Goal: Browse casually: Explore the website without a specific task or goal

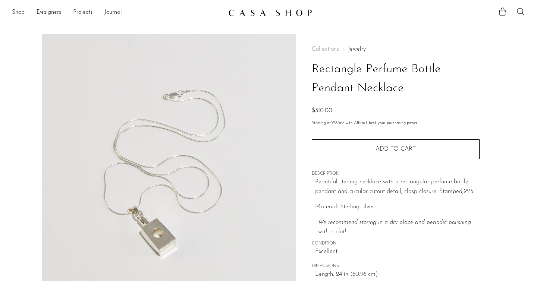
click at [18, 12] on link "Shop" at bounding box center [18, 13] width 13 height 10
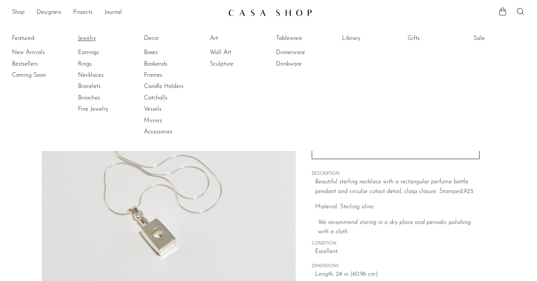
click at [87, 38] on link "Jewelry" at bounding box center [106, 38] width 56 height 8
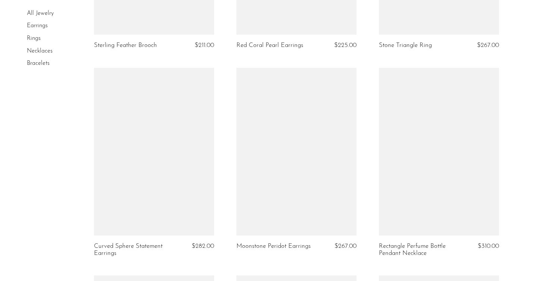
scroll to position [2041, 0]
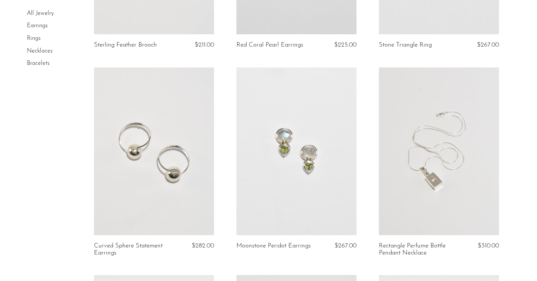
click at [416, 185] on link at bounding box center [439, 152] width 120 height 168
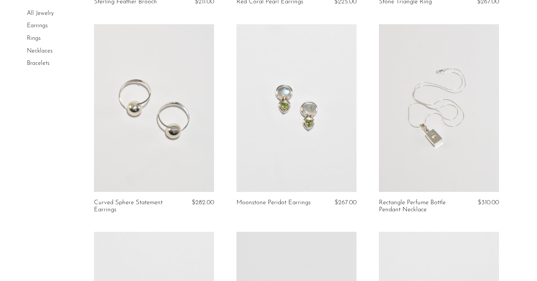
scroll to position [2092, 0]
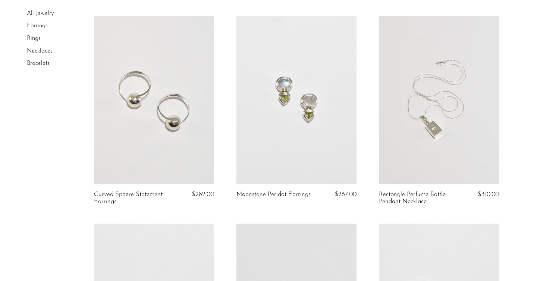
click at [164, 126] on link at bounding box center [154, 100] width 120 height 168
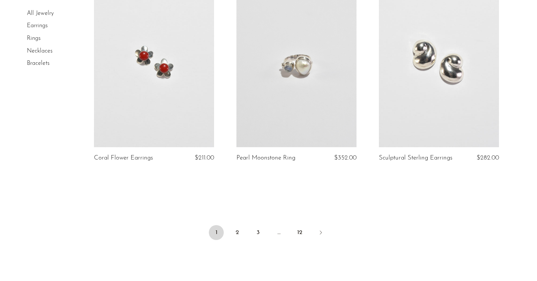
scroll to position [2386, 0]
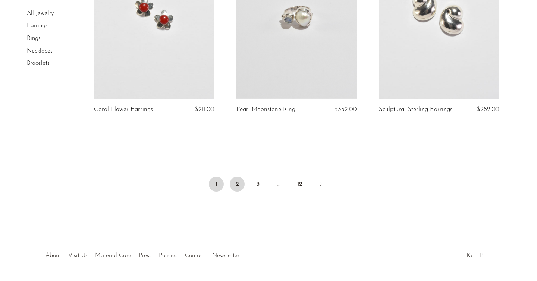
click at [232, 186] on link "2" at bounding box center [237, 184] width 15 height 15
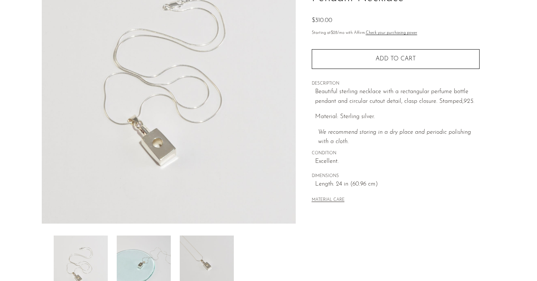
scroll to position [129, 0]
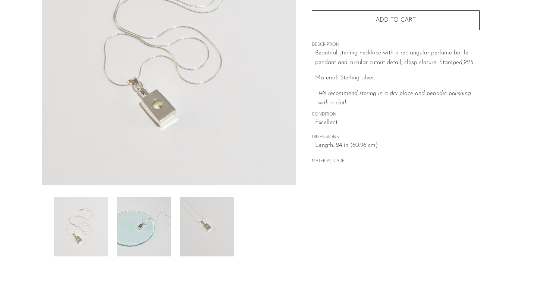
click at [202, 221] on img at bounding box center [207, 227] width 54 height 60
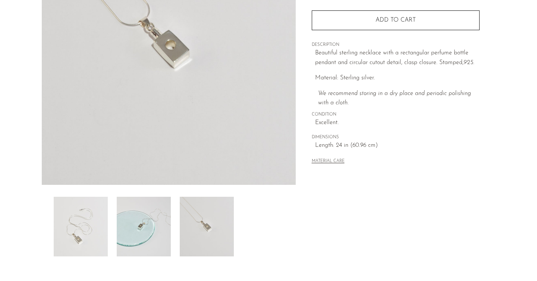
click at [166, 231] on img at bounding box center [144, 227] width 54 height 60
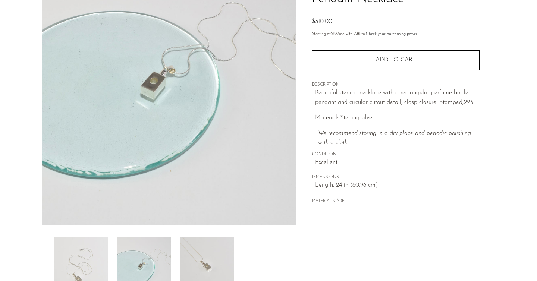
scroll to position [77, 0]
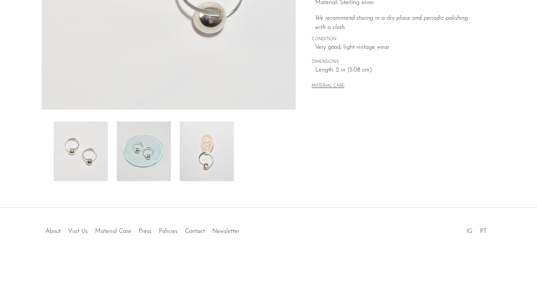
scroll to position [198, 0]
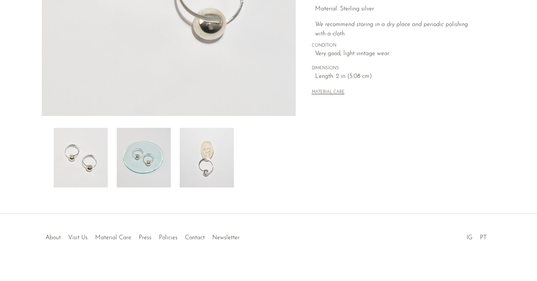
click at [212, 170] on img at bounding box center [207, 158] width 54 height 60
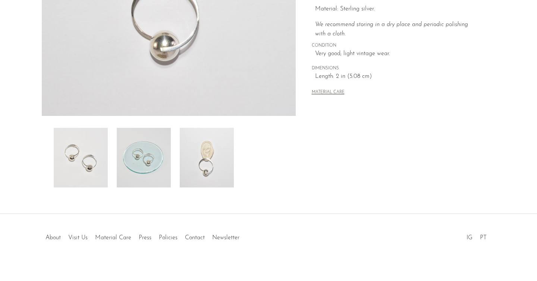
scroll to position [88, 0]
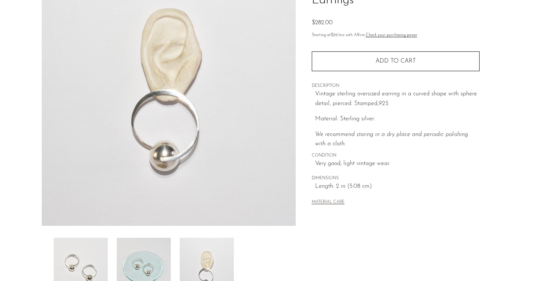
click at [136, 259] on img at bounding box center [144, 268] width 54 height 60
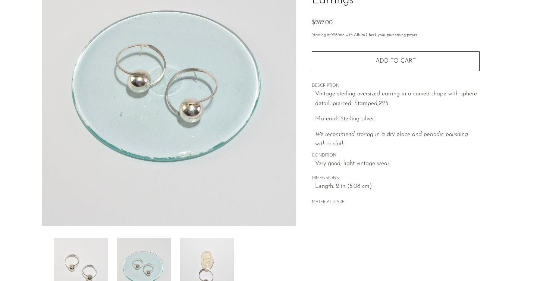
click at [90, 266] on img at bounding box center [81, 268] width 54 height 60
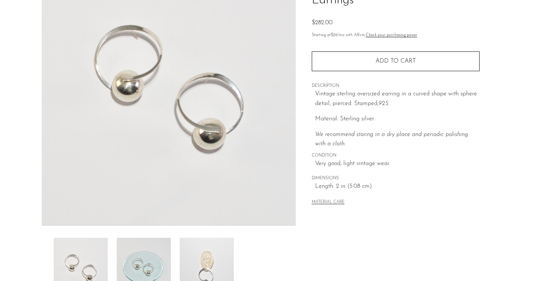
click at [159, 87] on img at bounding box center [169, 86] width 254 height 280
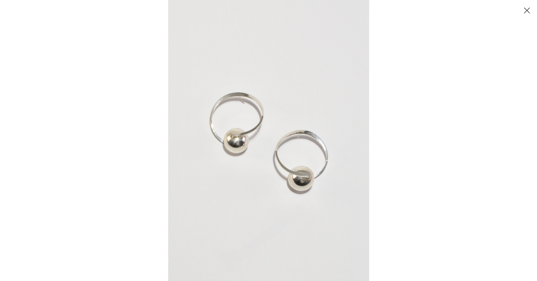
click at [232, 144] on img at bounding box center [268, 140] width 201 height 281
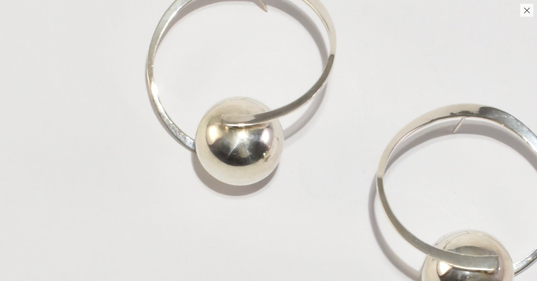
click at [276, 135] on img at bounding box center [354, 141] width 708 height 990
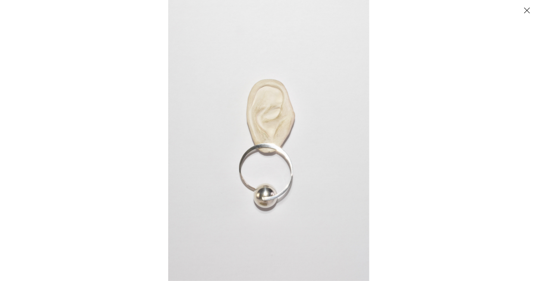
click at [524, 13] on button "Close" at bounding box center [527, 10] width 13 height 13
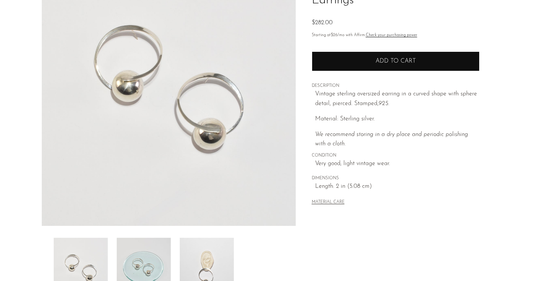
click at [378, 51] on button "Add to cart" at bounding box center [396, 60] width 168 height 19
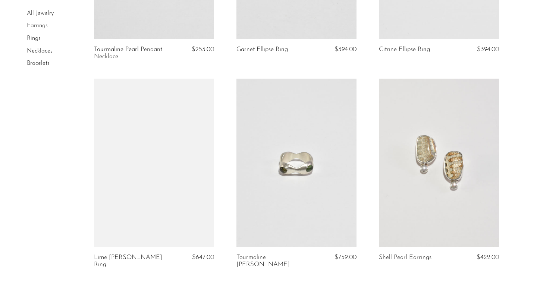
scroll to position [2302, 0]
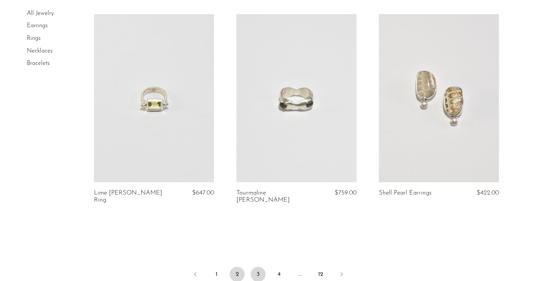
click at [254, 268] on link "3" at bounding box center [258, 274] width 15 height 15
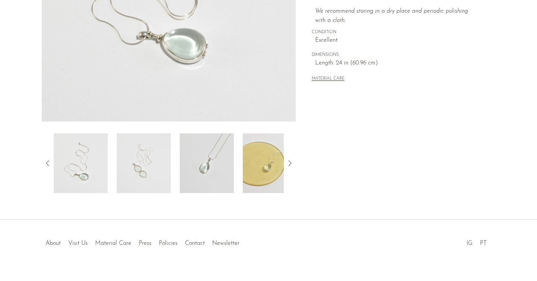
scroll to position [191, 0]
click at [271, 159] on img at bounding box center [270, 165] width 54 height 60
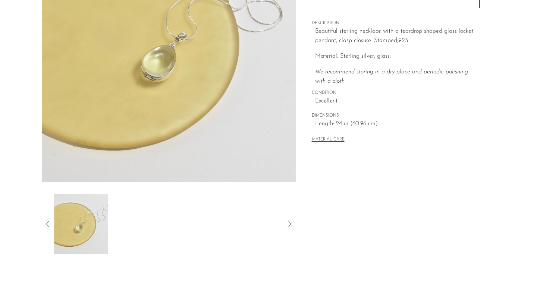
scroll to position [52, 0]
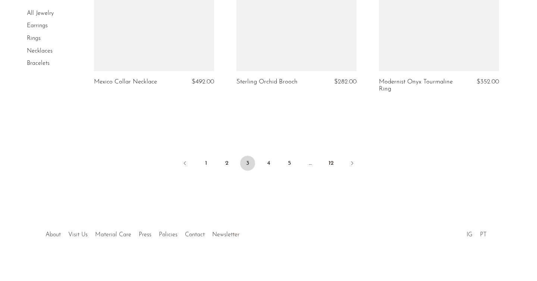
scroll to position [2442, 0]
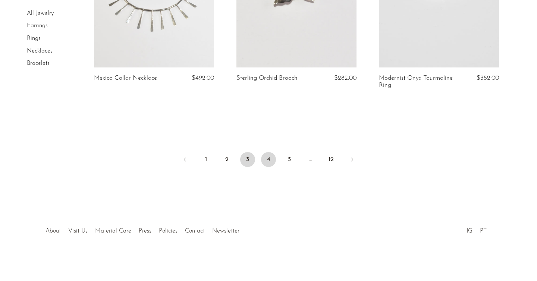
click at [263, 161] on link "4" at bounding box center [268, 159] width 15 height 15
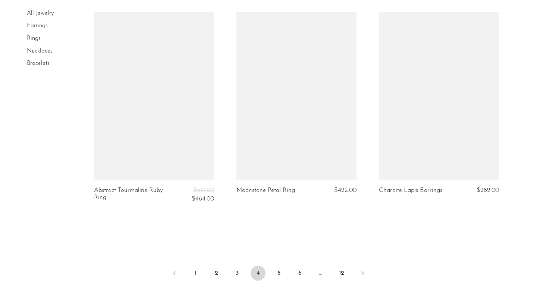
scroll to position [2328, 0]
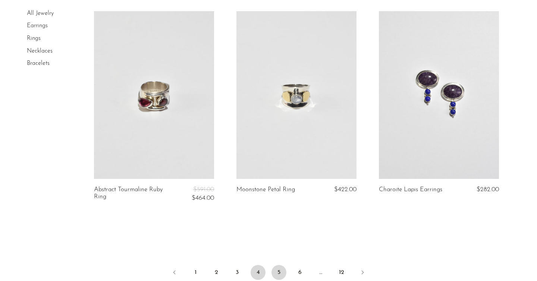
click at [274, 265] on link "5" at bounding box center [279, 272] width 15 height 15
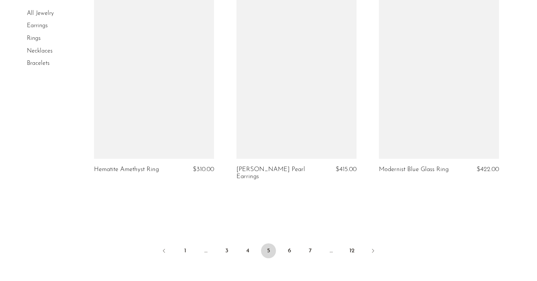
scroll to position [2357, 0]
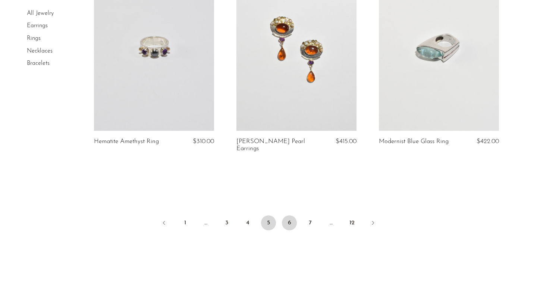
click at [289, 222] on link "6" at bounding box center [289, 223] width 15 height 15
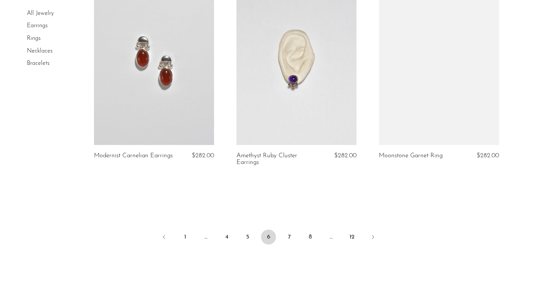
scroll to position [2318, 0]
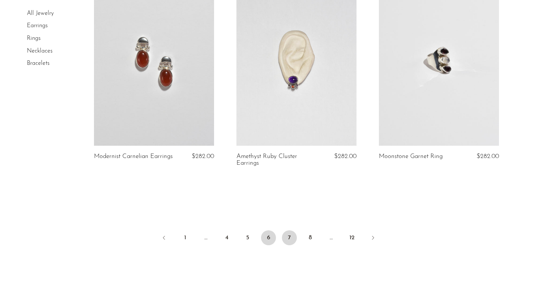
click at [288, 239] on link "7" at bounding box center [289, 238] width 15 height 15
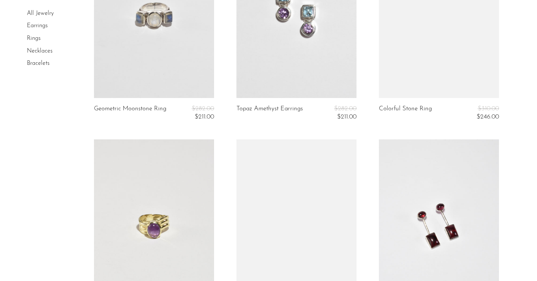
scroll to position [1817, 0]
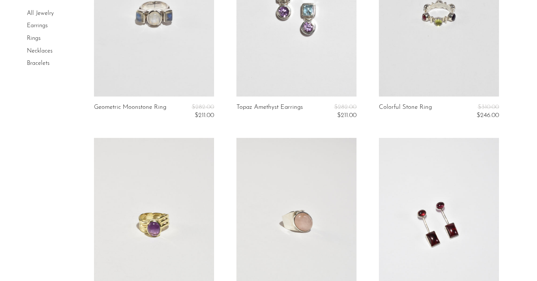
click at [453, 74] on link at bounding box center [439, 12] width 120 height 168
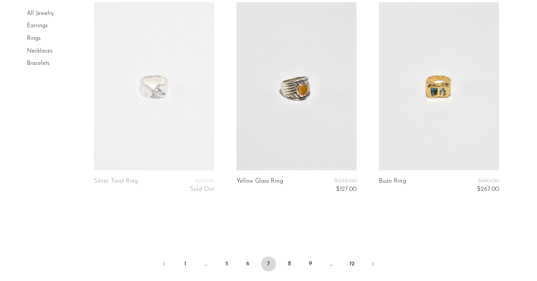
scroll to position [2373, 0]
click at [290, 264] on link "8" at bounding box center [289, 263] width 15 height 15
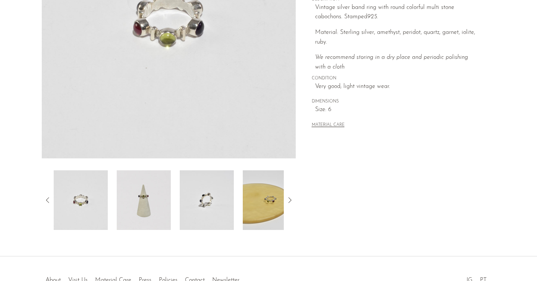
scroll to position [205, 0]
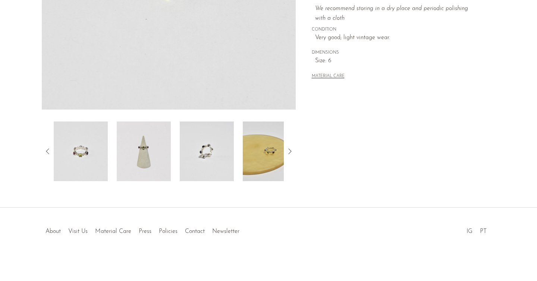
click at [147, 158] on img at bounding box center [144, 152] width 54 height 60
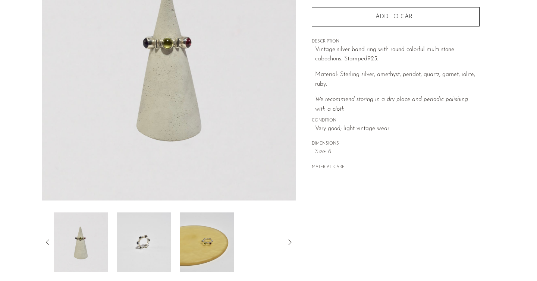
scroll to position [95, 0]
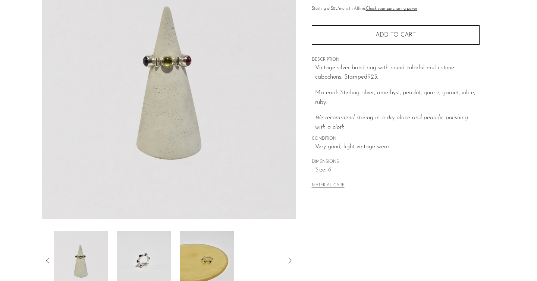
click at [198, 265] on img at bounding box center [207, 261] width 54 height 60
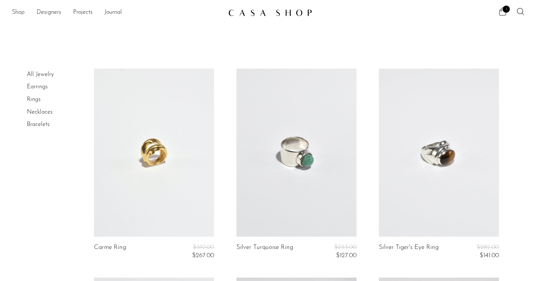
click at [14, 12] on link "Shop" at bounding box center [18, 13] width 13 height 10
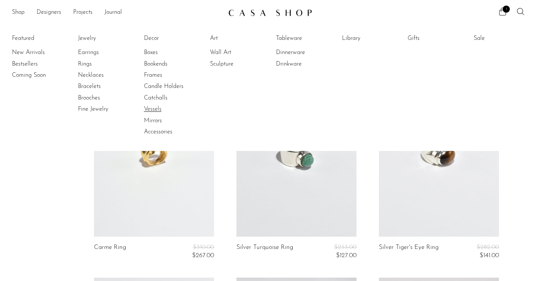
click at [155, 107] on link "Vessels" at bounding box center [172, 109] width 56 height 8
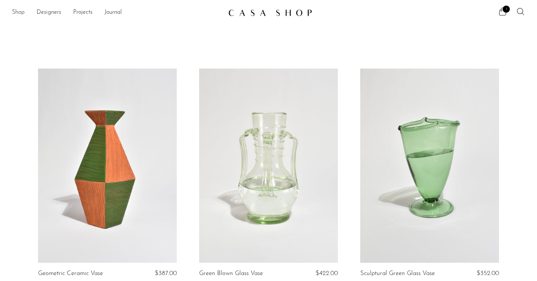
click at [17, 14] on link "Shop" at bounding box center [18, 13] width 13 height 10
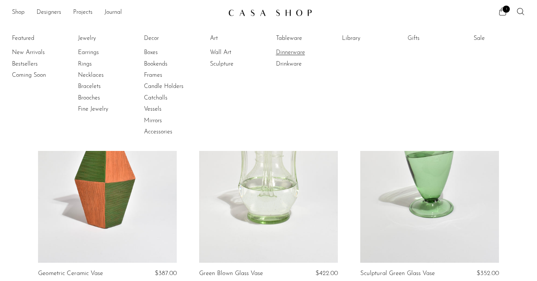
click at [295, 54] on link "Dinnerware" at bounding box center [304, 53] width 56 height 8
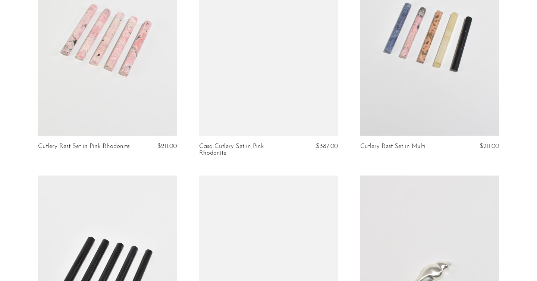
scroll to position [772, 0]
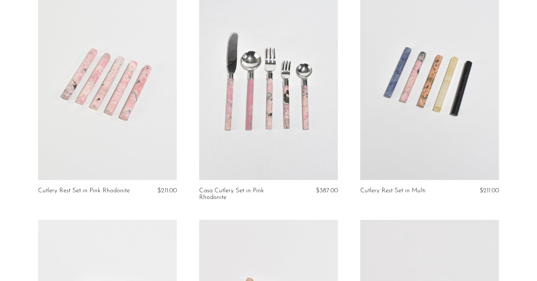
click at [286, 131] on link at bounding box center [268, 83] width 139 height 194
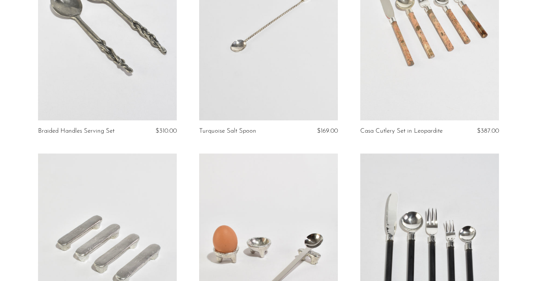
scroll to position [0, 0]
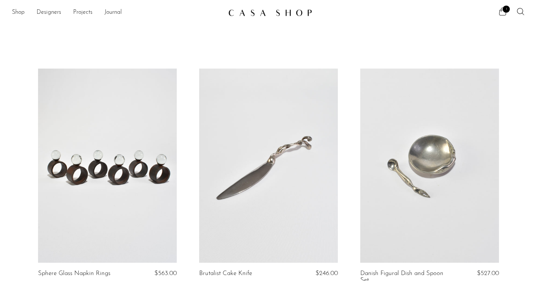
click at [11, 12] on div "Shop Featured New Arrivals Bestsellers Coming Soon Jewelry Jewelry All Earrings…" at bounding box center [268, 12] width 537 height 13
click at [16, 12] on link "Shop" at bounding box center [18, 13] width 13 height 10
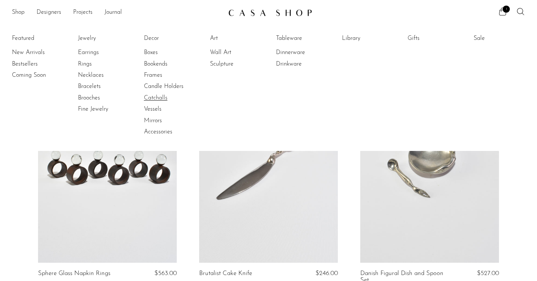
click at [162, 102] on link "Catchalls" at bounding box center [172, 98] width 56 height 8
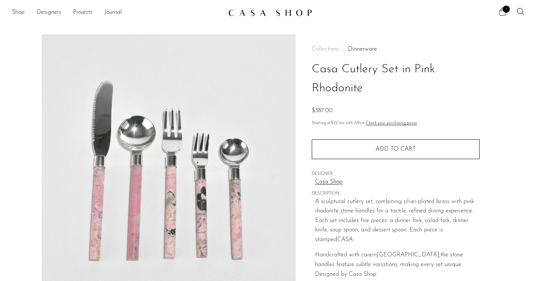
click at [202, 203] on img at bounding box center [169, 174] width 254 height 280
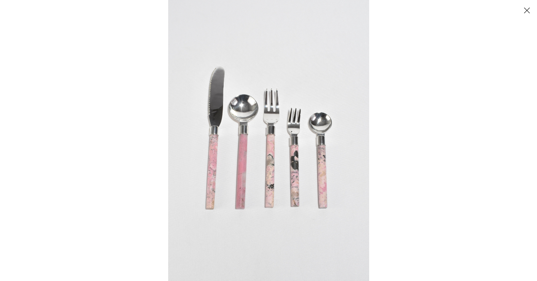
click at [312, 150] on img at bounding box center [268, 140] width 201 height 281
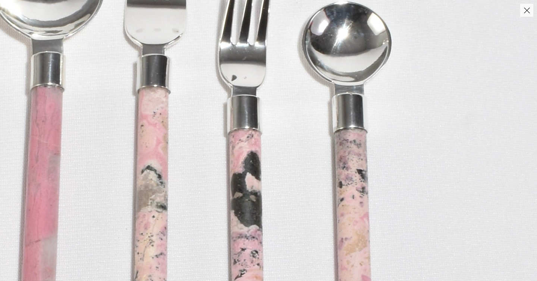
click at [312, 152] on img at bounding box center [145, 112] width 784 height 1098
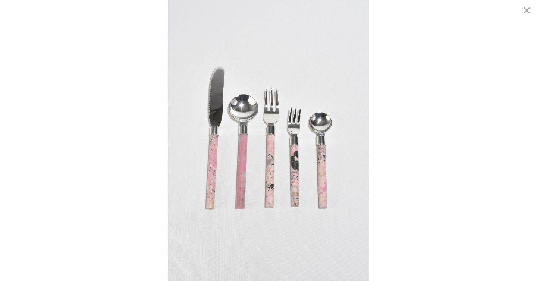
click at [527, 13] on button "Close" at bounding box center [527, 10] width 13 height 13
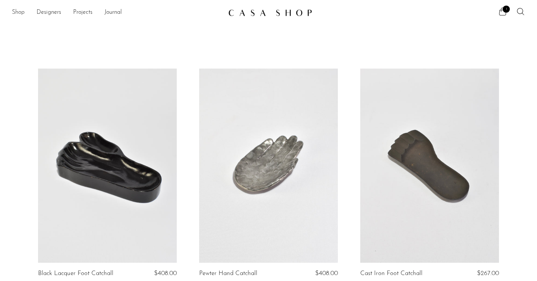
click at [20, 12] on link "Shop" at bounding box center [18, 13] width 13 height 10
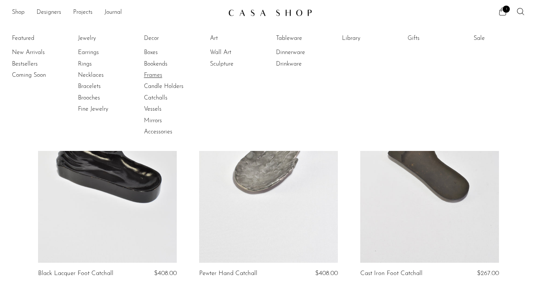
click at [154, 75] on link "Frames" at bounding box center [172, 75] width 56 height 8
click at [41, 67] on link "Bestsellers" at bounding box center [40, 64] width 56 height 8
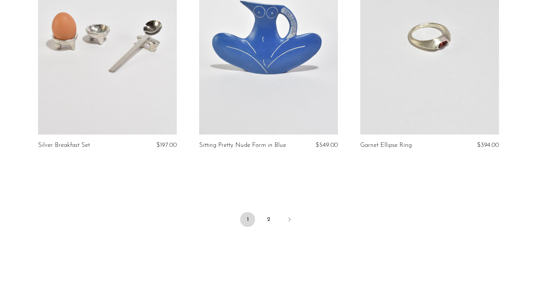
scroll to position [2656, 0]
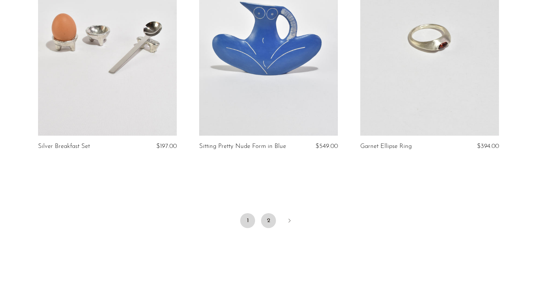
click at [266, 213] on link "2" at bounding box center [268, 220] width 15 height 15
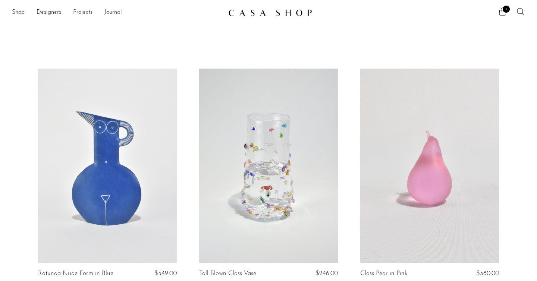
click at [11, 15] on div "Shop Featured New Arrivals Bestsellers Coming Soon Jewelry Jewelry All Earrings…" at bounding box center [268, 12] width 537 height 13
click at [12, 16] on div "Shop Featured New Arrivals Bestsellers Coming Soon Jewelry Jewelry All Earrings…" at bounding box center [268, 12] width 537 height 13
click at [20, 10] on link "Shop" at bounding box center [18, 13] width 13 height 10
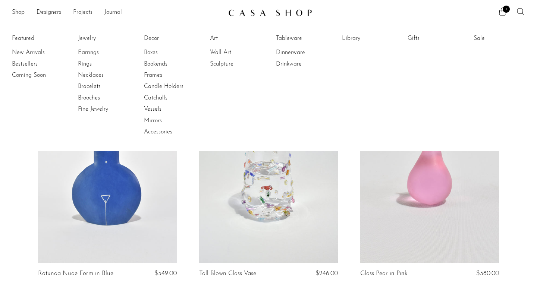
click at [149, 54] on link "Boxes" at bounding box center [172, 53] width 56 height 8
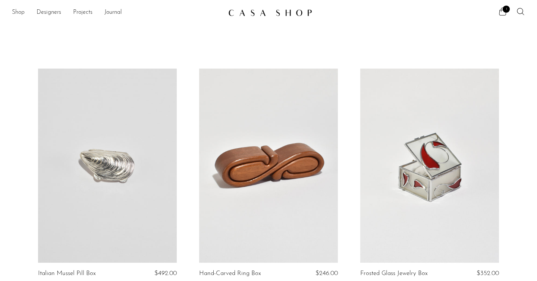
click at [24, 14] on link "Shop" at bounding box center [18, 13] width 13 height 10
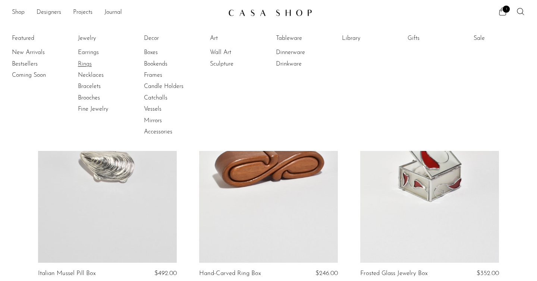
click at [87, 66] on link "Rings" at bounding box center [106, 64] width 56 height 8
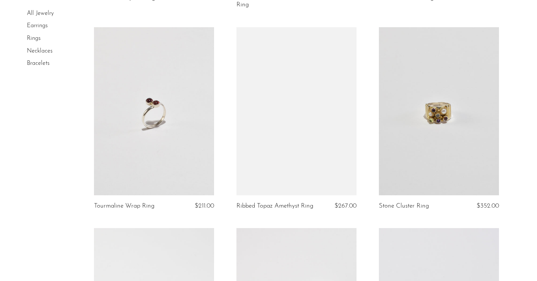
scroll to position [1290, 0]
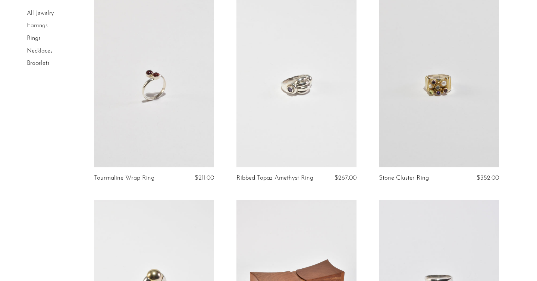
click at [156, 144] on link at bounding box center [154, 83] width 120 height 168
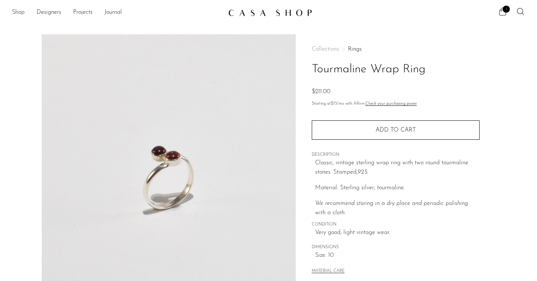
click at [21, 14] on link "Shop" at bounding box center [18, 13] width 13 height 10
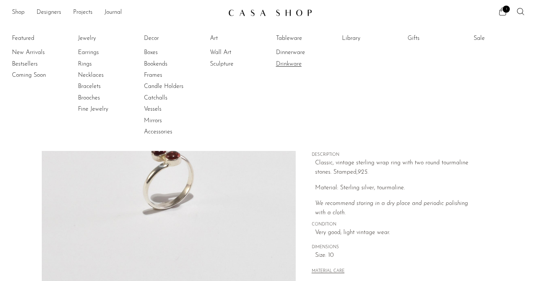
click at [285, 62] on link "Drinkware" at bounding box center [304, 64] width 56 height 8
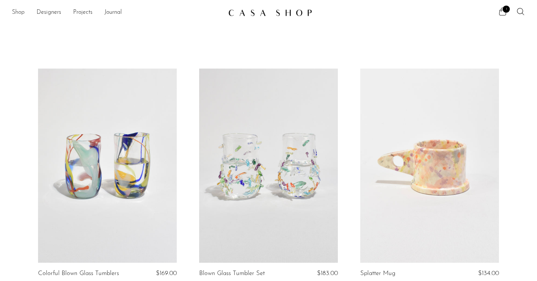
click at [18, 9] on link "Shop" at bounding box center [18, 13] width 13 height 10
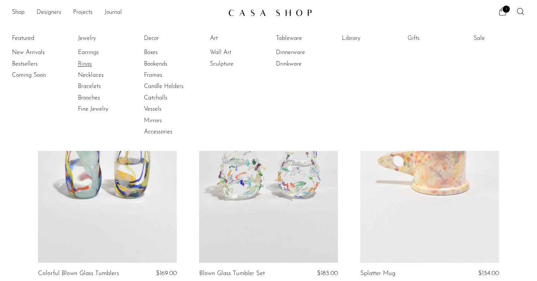
click at [85, 63] on link "Rings" at bounding box center [106, 64] width 56 height 8
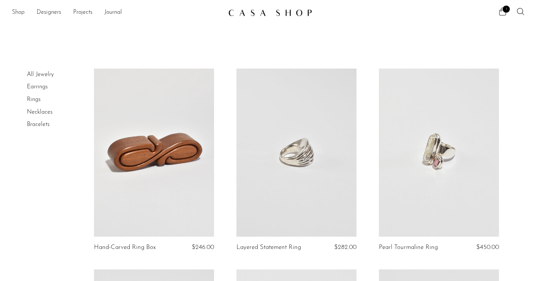
click at [24, 12] on link "Shop" at bounding box center [18, 13] width 13 height 10
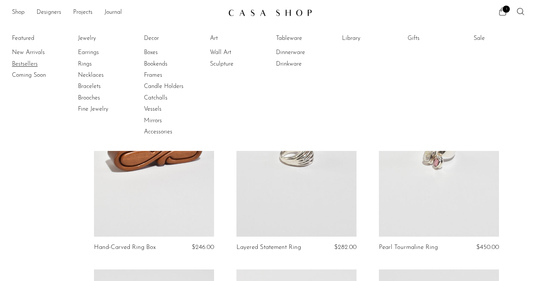
click at [22, 62] on link "Bestsellers" at bounding box center [40, 64] width 56 height 8
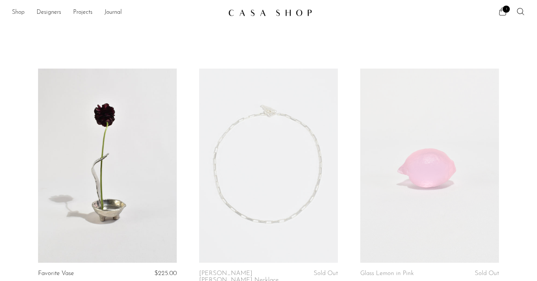
click at [19, 8] on link "Shop" at bounding box center [18, 13] width 13 height 10
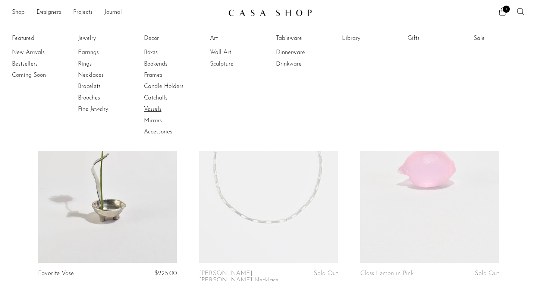
click at [158, 111] on link "Vessels" at bounding box center [172, 109] width 56 height 8
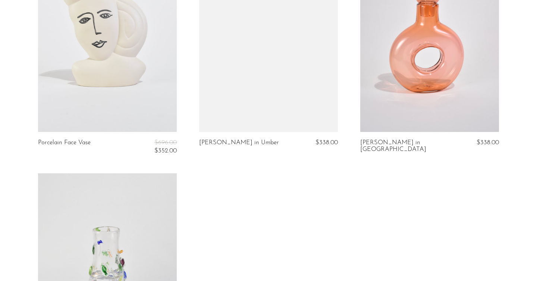
scroll to position [1750, 0]
